Goal: Check status: Check status

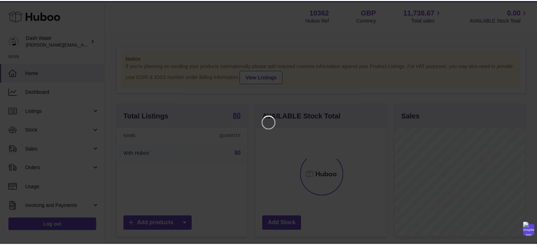
scroll to position [110, 132]
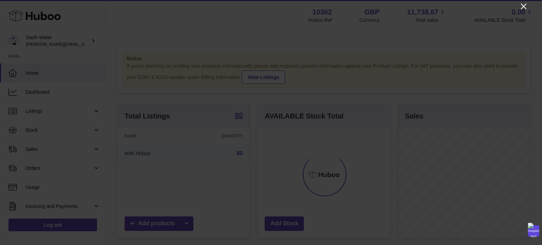
click at [524, 5] on icon "Close" at bounding box center [523, 6] width 8 height 8
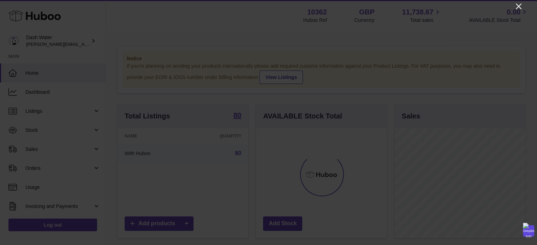
scroll to position [352768, 352747]
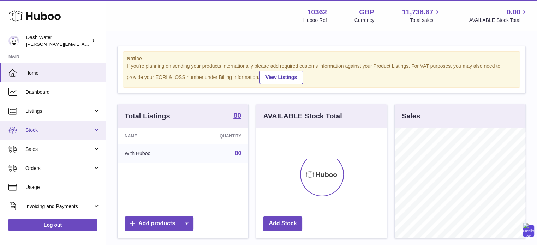
click at [35, 127] on span "Stock" at bounding box center [58, 130] width 67 height 7
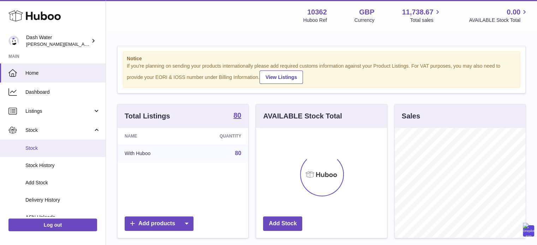
click at [38, 147] on span "Stock" at bounding box center [62, 148] width 75 height 7
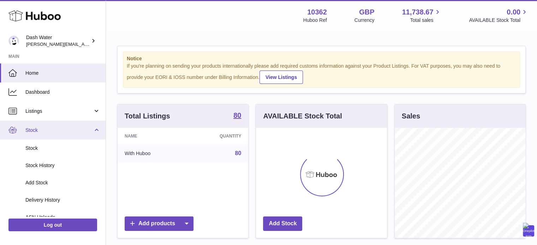
click at [46, 129] on span "Stock" at bounding box center [58, 130] width 67 height 7
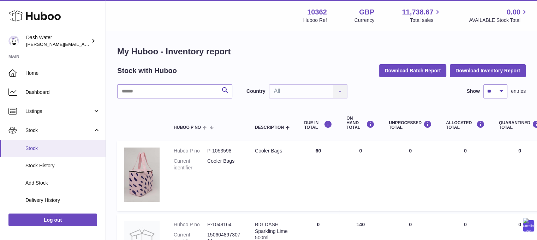
click at [46, 150] on span "Stock" at bounding box center [62, 148] width 75 height 7
click at [98, 132] on link "Stock" at bounding box center [53, 130] width 106 height 19
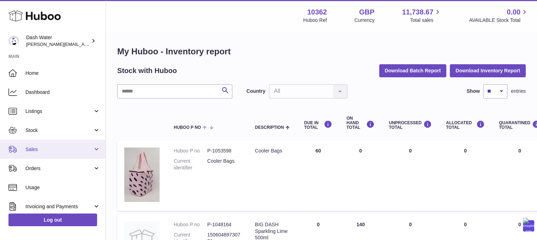
click at [69, 152] on span "Sales" at bounding box center [58, 149] width 67 height 7
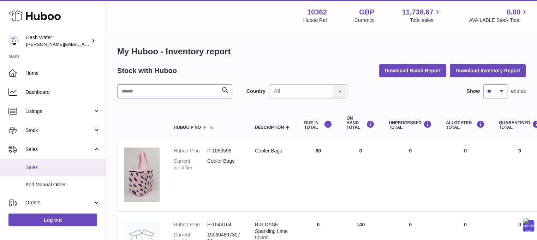
click at [54, 167] on span "Sales" at bounding box center [62, 167] width 75 height 7
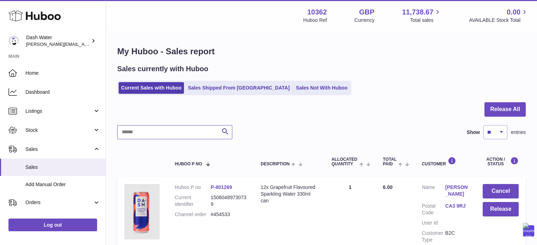
paste input "*******"
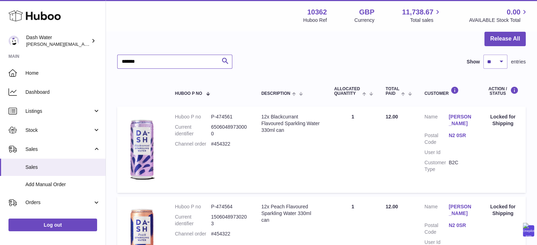
scroll to position [141, 0]
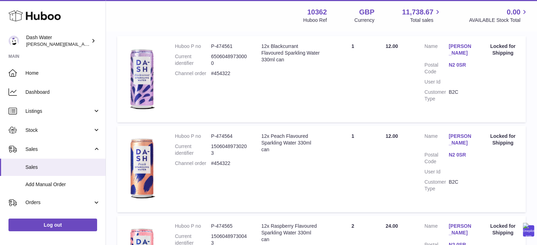
type input "*******"
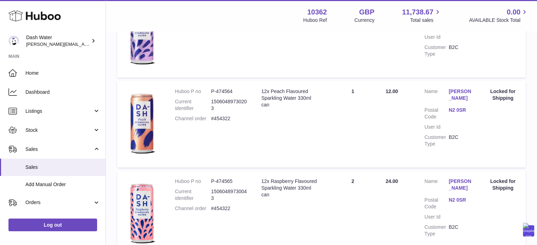
scroll to position [257, 0]
